Goal: Task Accomplishment & Management: Use online tool/utility

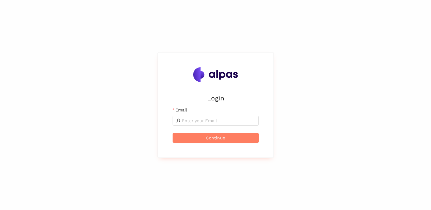
click at [193, 116] on div "Email" at bounding box center [216, 111] width 86 height 9
click at [195, 120] on input "Email" at bounding box center [218, 120] width 73 height 7
type input "selin@alpas.ai"
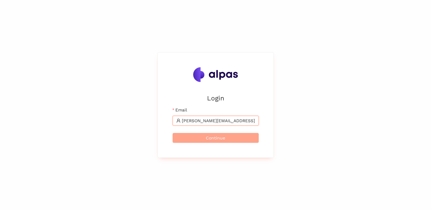
click at [217, 138] on span "Continue" at bounding box center [215, 138] width 19 height 7
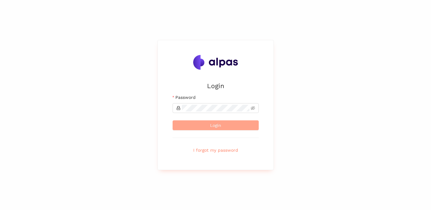
click at [203, 126] on button "Login" at bounding box center [216, 126] width 86 height 10
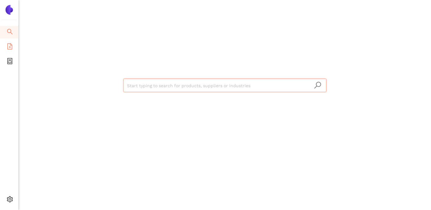
click at [13, 45] on li "eSourcing Templates" at bounding box center [9, 47] width 18 height 12
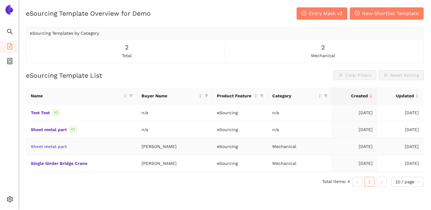
click at [0, 0] on link "Sheet metal part" at bounding box center [0, 0] width 0 height 0
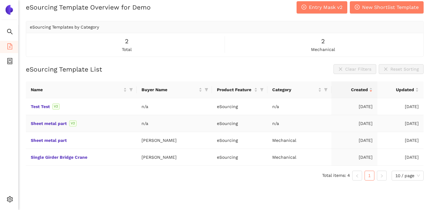
scroll to position [7, 0]
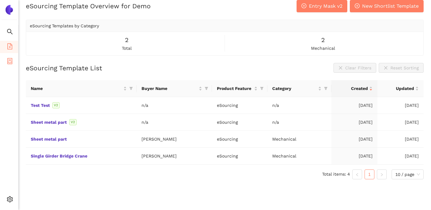
click at [7, 59] on icon "container" at bounding box center [9, 61] width 5 height 6
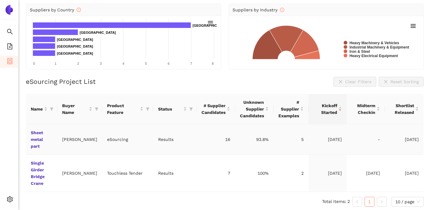
scroll to position [65, 0]
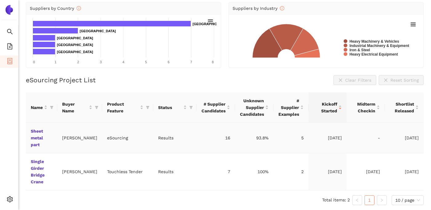
click at [39, 135] on td "Sheet metal part" at bounding box center [41, 138] width 31 height 30
click at [0, 0] on link "Sheet metal part" at bounding box center [0, 0] width 0 height 0
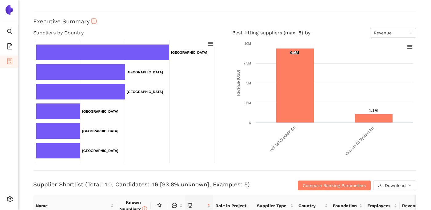
scroll to position [39, 0]
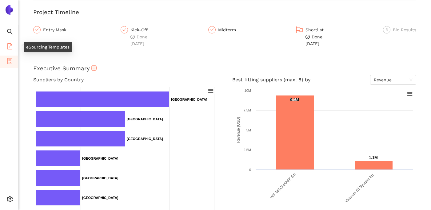
click at [8, 44] on icon "file-add" at bounding box center [10, 46] width 6 height 6
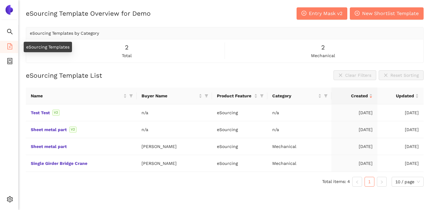
click at [7, 50] on span "file-add" at bounding box center [10, 47] width 6 height 12
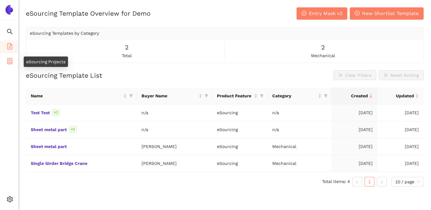
click at [10, 63] on icon "container" at bounding box center [10, 61] width 6 height 6
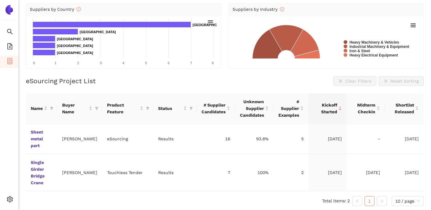
scroll to position [65, 0]
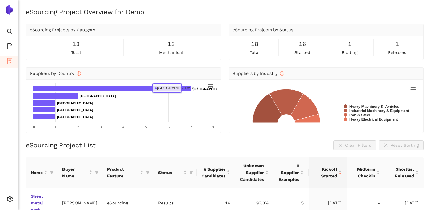
scroll to position [65, 0]
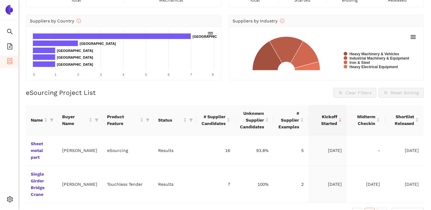
scroll to position [65, 0]
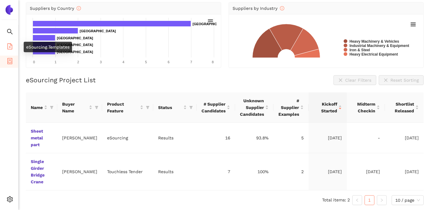
click at [10, 46] on icon "file-add" at bounding box center [10, 46] width 6 height 6
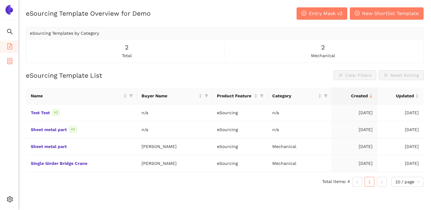
click at [14, 58] on li "eSourcing Projects" at bounding box center [9, 62] width 18 height 12
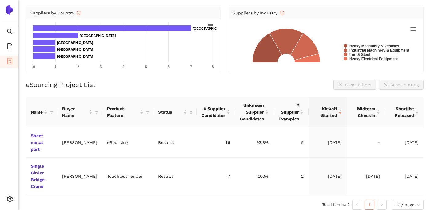
scroll to position [65, 0]
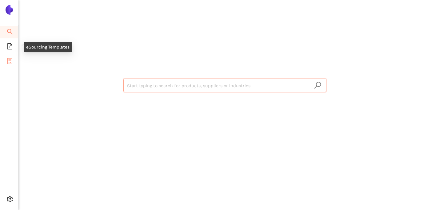
click at [8, 61] on icon "container" at bounding box center [10, 61] width 6 height 6
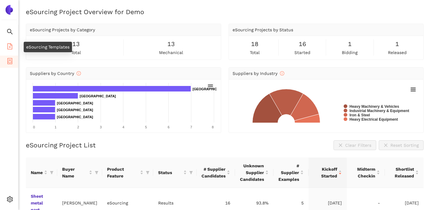
click at [12, 43] on icon "file-add" at bounding box center [10, 46] width 6 height 6
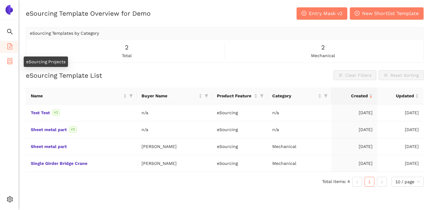
click at [8, 61] on icon "container" at bounding box center [10, 61] width 6 height 6
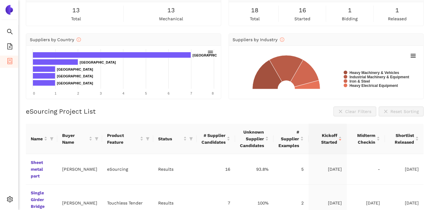
scroll to position [65, 0]
